Goal: Check status: Check status

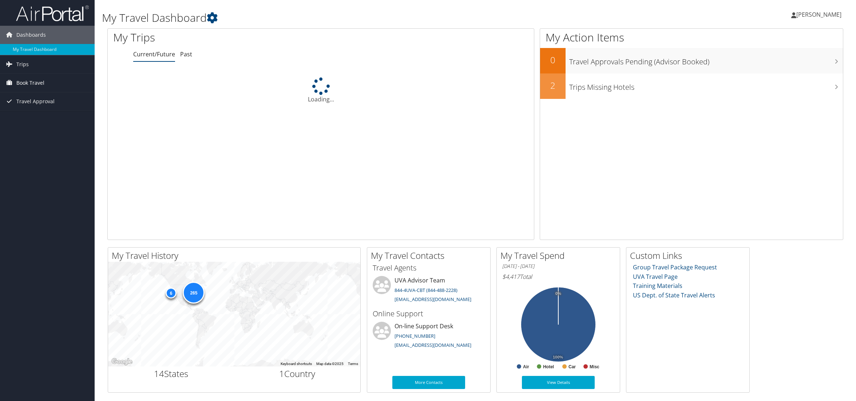
click at [39, 84] on span "Book Travel" at bounding box center [30, 83] width 28 height 18
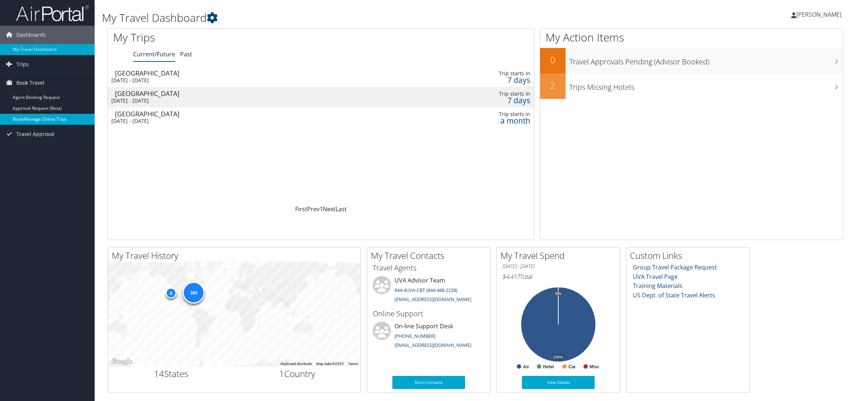
click at [40, 118] on link "Book/Manage Online Trips" at bounding box center [47, 119] width 95 height 11
click at [306, 76] on div "[GEOGRAPHIC_DATA]" at bounding box center [245, 73] width 261 height 7
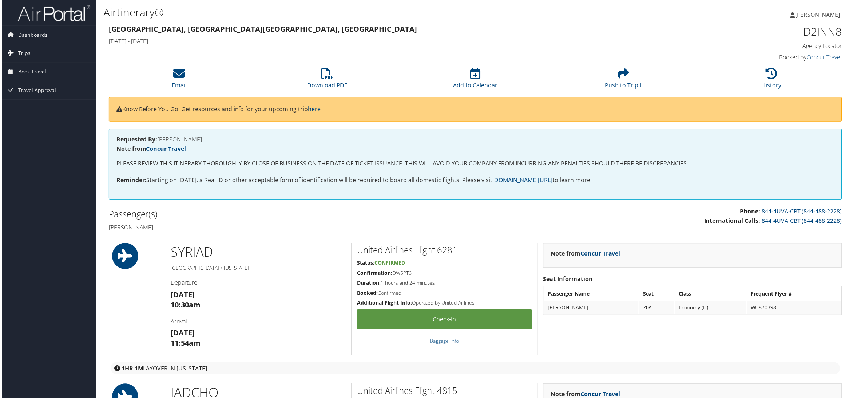
click at [24, 54] on span "Trips" at bounding box center [22, 53] width 12 height 18
click at [36, 68] on link "Current/Future Trips" at bounding box center [47, 68] width 95 height 11
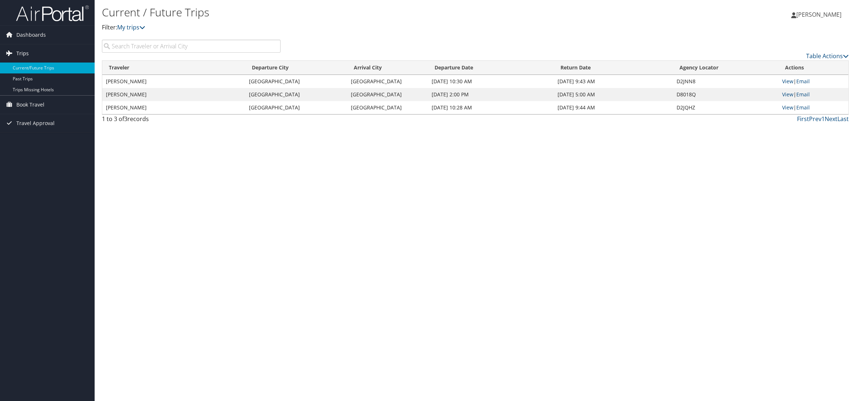
click at [24, 54] on span "Trips" at bounding box center [22, 53] width 12 height 18
click at [25, 53] on span "Trips" at bounding box center [22, 53] width 12 height 18
click at [31, 68] on link "Current/Future Trips" at bounding box center [47, 68] width 95 height 11
